Goal: Information Seeking & Learning: Learn about a topic

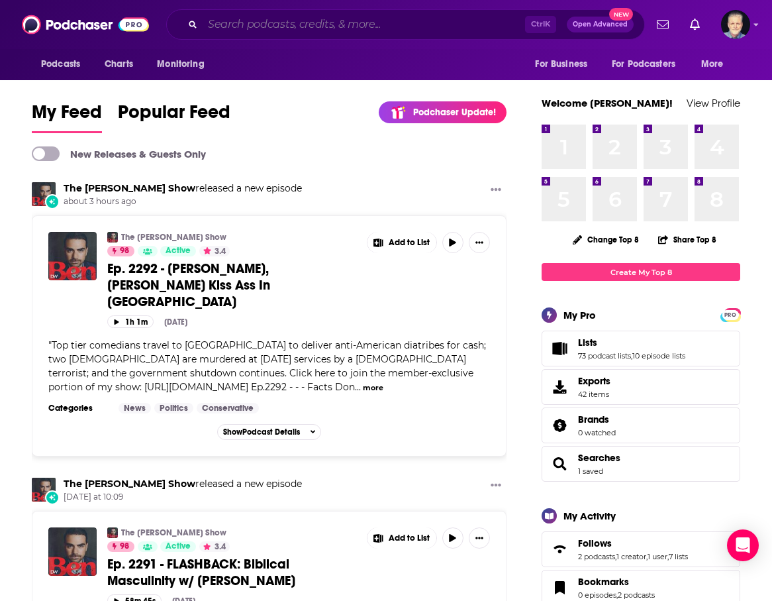
click at [315, 26] on input "Search podcasts, credits, & more..." at bounding box center [364, 24] width 323 height 21
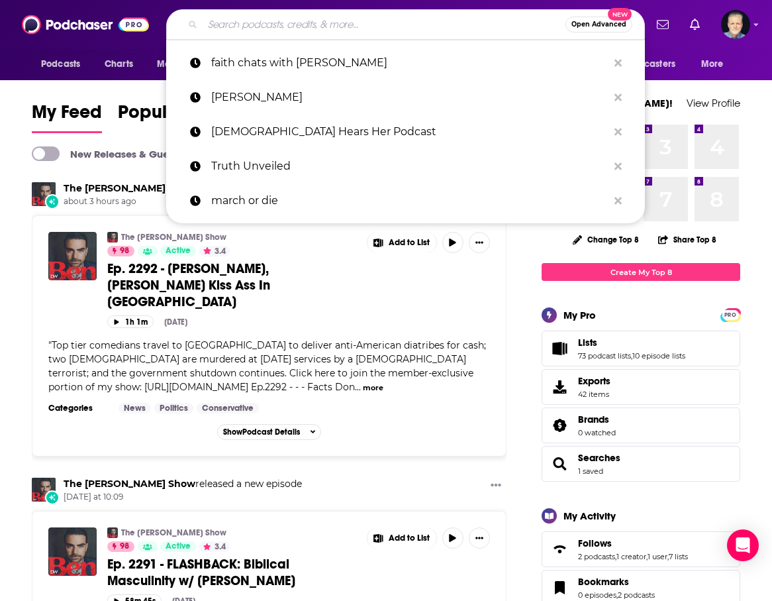
paste input "PATRIETTES PODCAST"
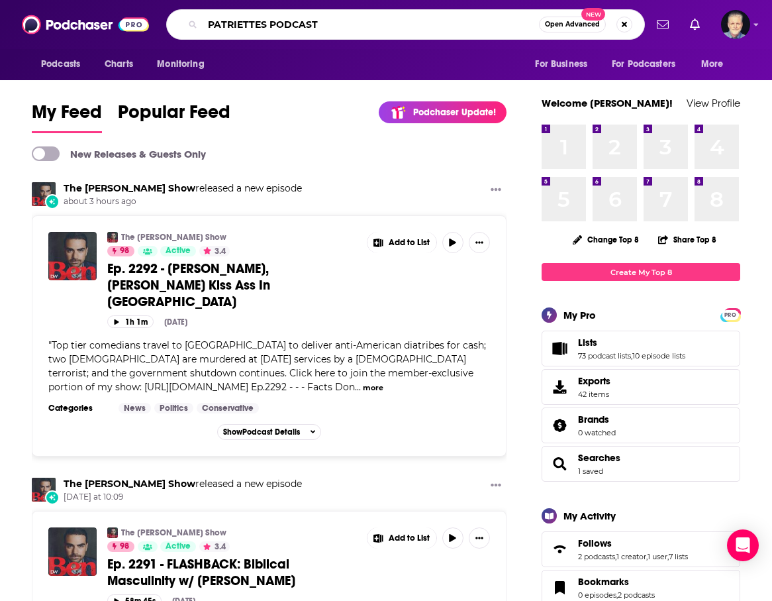
type input "PATRIETTES PODCAST"
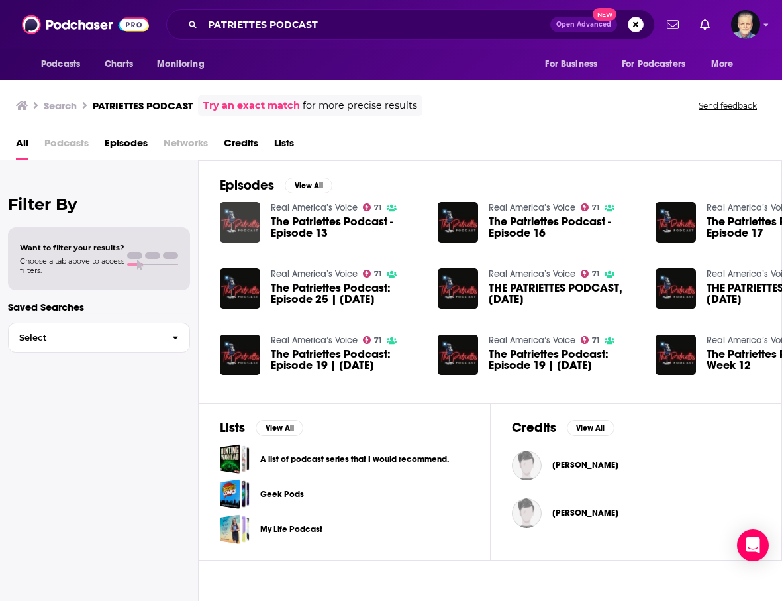
click at [238, 224] on img "The Patriettes Podcast - Episode 13" at bounding box center [240, 222] width 40 height 40
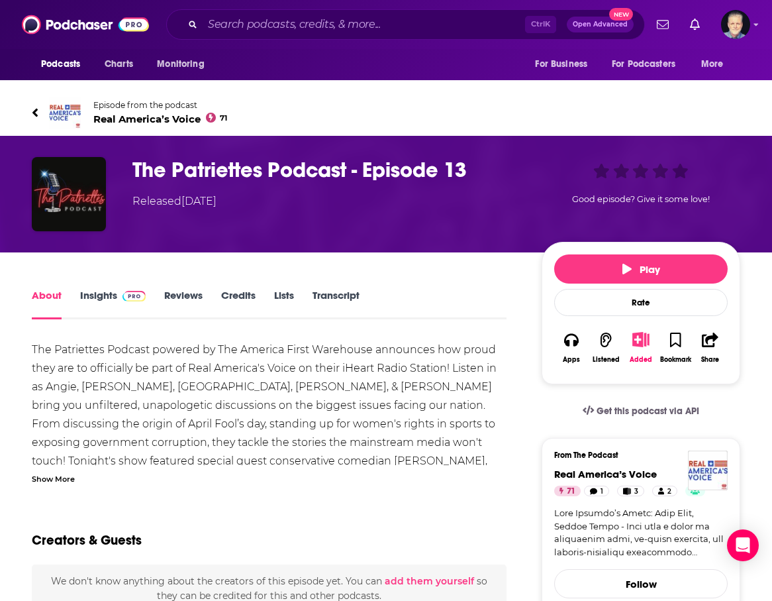
click at [144, 118] on span "Real America’s Voice 71" at bounding box center [160, 119] width 134 height 13
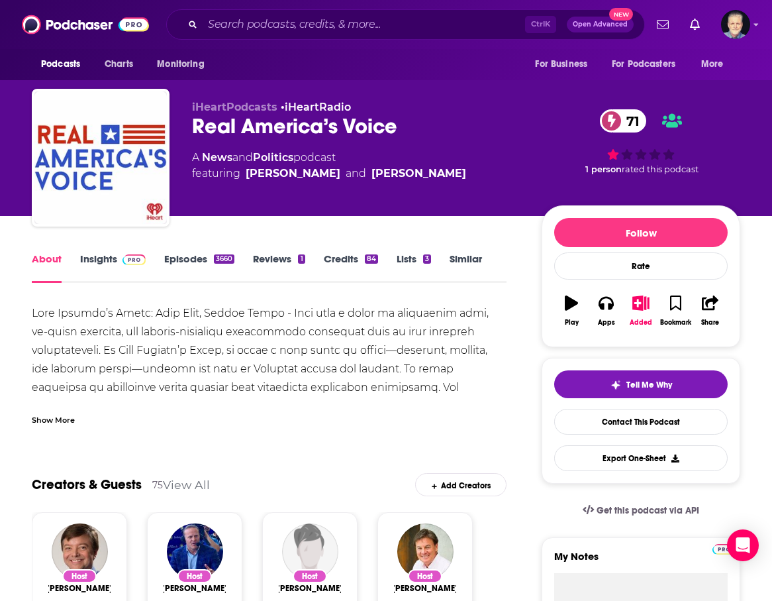
click at [199, 262] on link "Episodes 3660" at bounding box center [199, 267] width 70 height 30
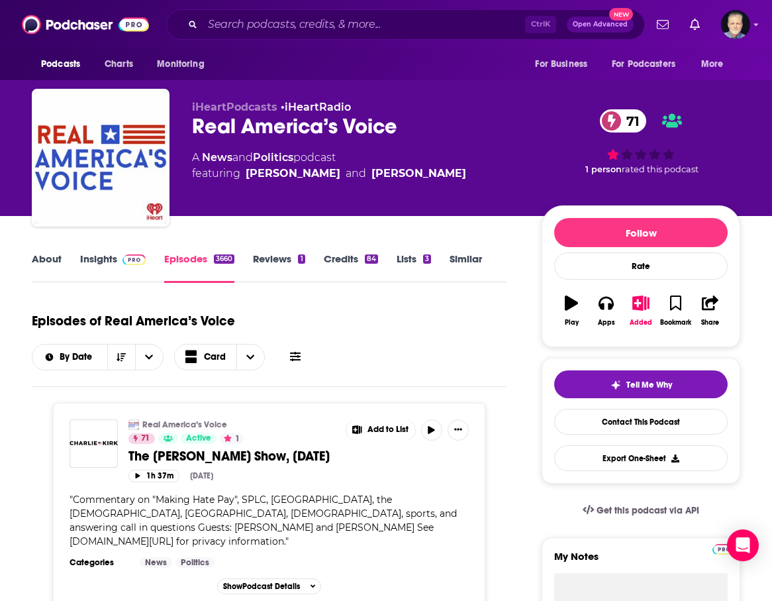
click at [93, 258] on link "Insights" at bounding box center [113, 267] width 66 height 30
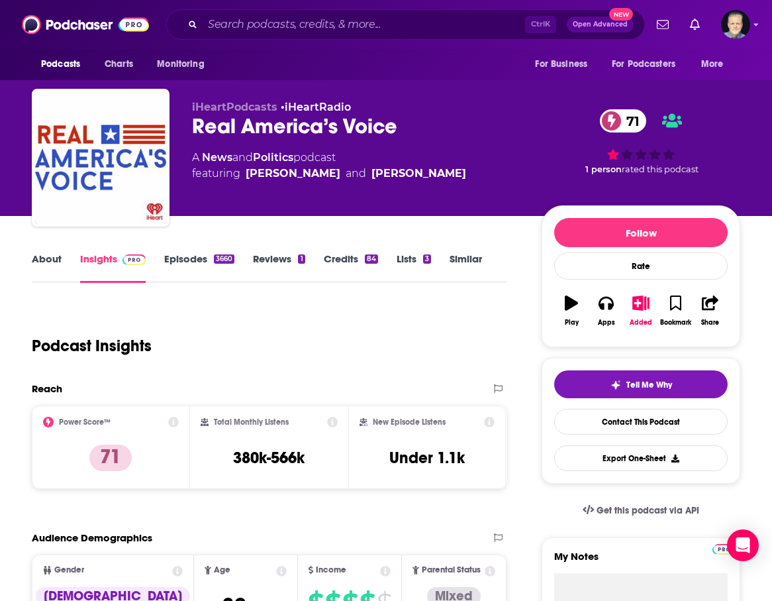
click at [197, 259] on link "Episodes 3660" at bounding box center [199, 267] width 70 height 30
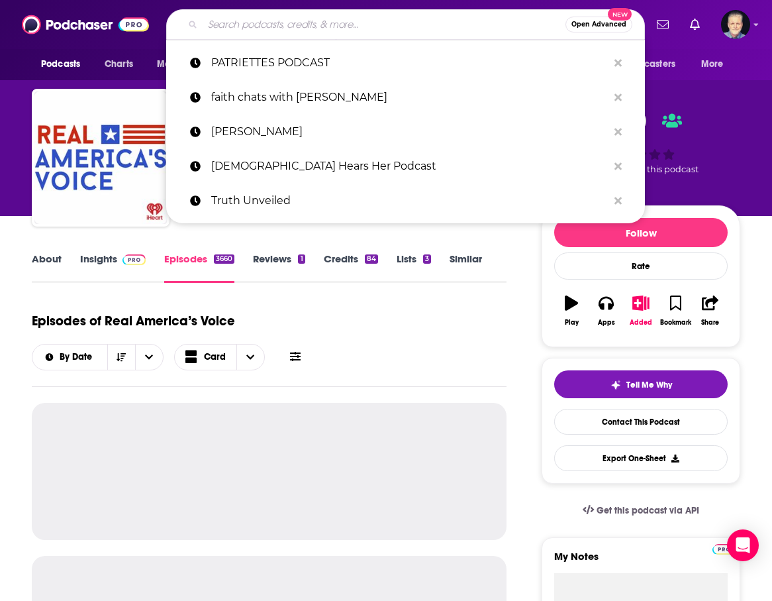
click at [289, 21] on input "Search podcasts, credits, & more..." at bounding box center [384, 24] width 363 height 21
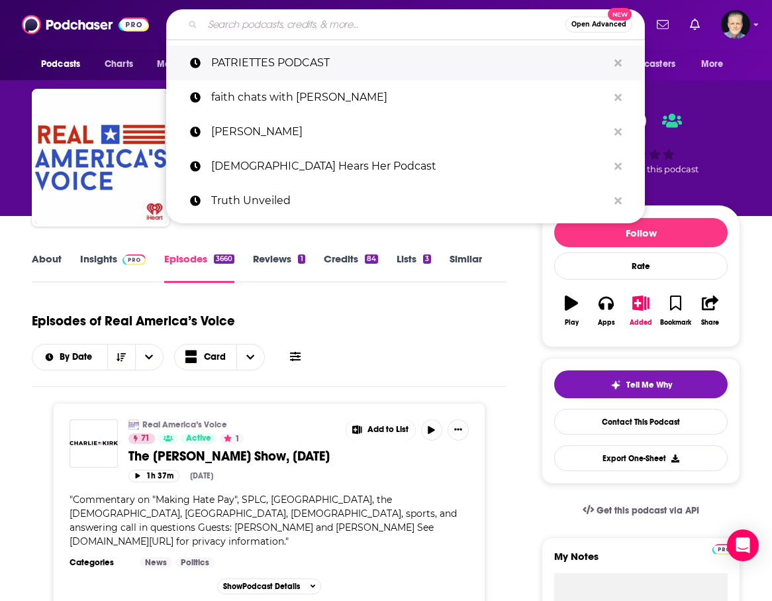
click at [274, 60] on p "PATRIETTES PODCAST" at bounding box center [409, 63] width 397 height 34
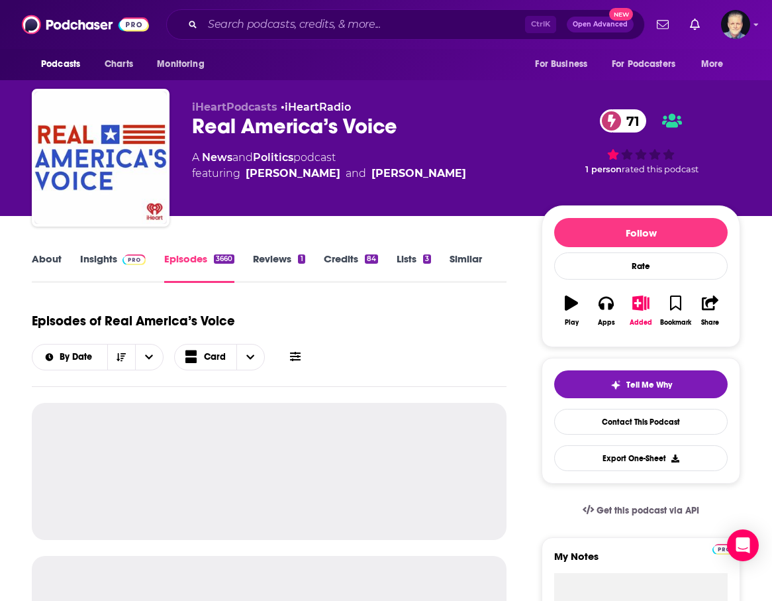
click at [102, 264] on link "Insights" at bounding box center [113, 267] width 66 height 30
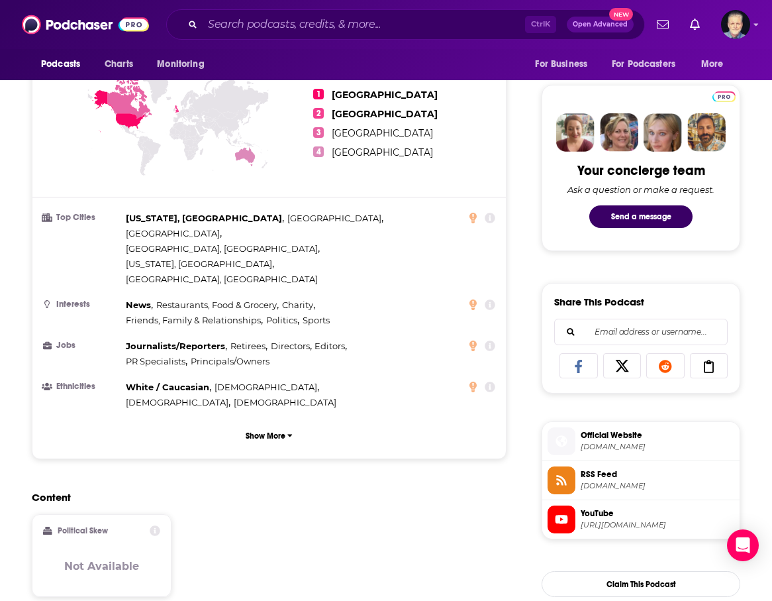
scroll to position [397, 0]
